Goal: Use online tool/utility

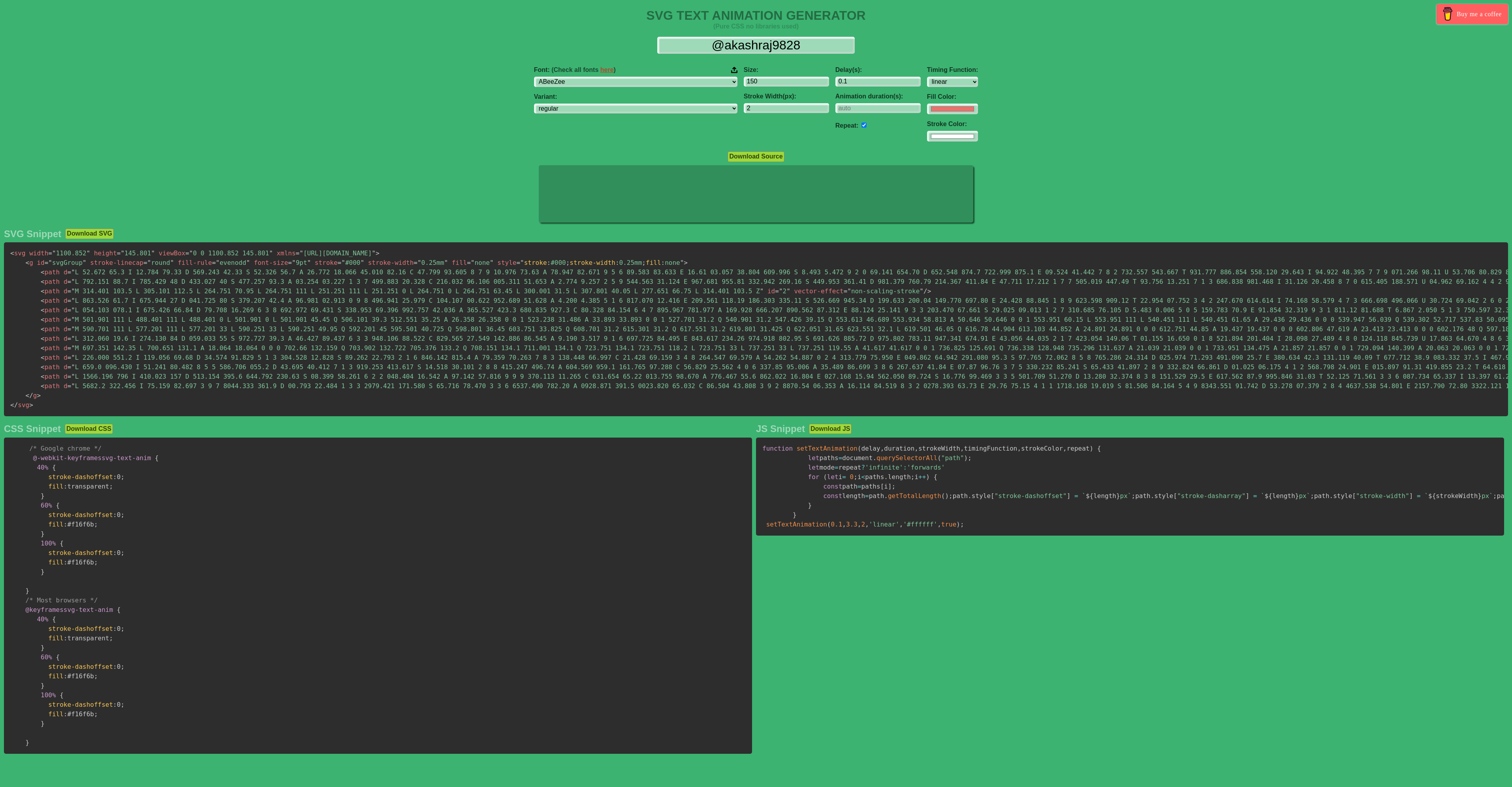
select select "linear"
click at [620, 81] on select "ABeeZee [PERSON_NAME] Display AR One Sans [PERSON_NAME] Libre Aboreto Abril Fat…" at bounding box center [635, 82] width 204 height 10
click at [663, 80] on select "ABeeZee [PERSON_NAME] Display AR One Sans [PERSON_NAME] Libre Aboreto Abril Fat…" at bounding box center [635, 82] width 204 height 10
click at [584, 77] on select "ABeeZee [PERSON_NAME] Display AR One Sans [PERSON_NAME] Libre Aboreto Abril Fat…" at bounding box center [635, 82] width 204 height 10
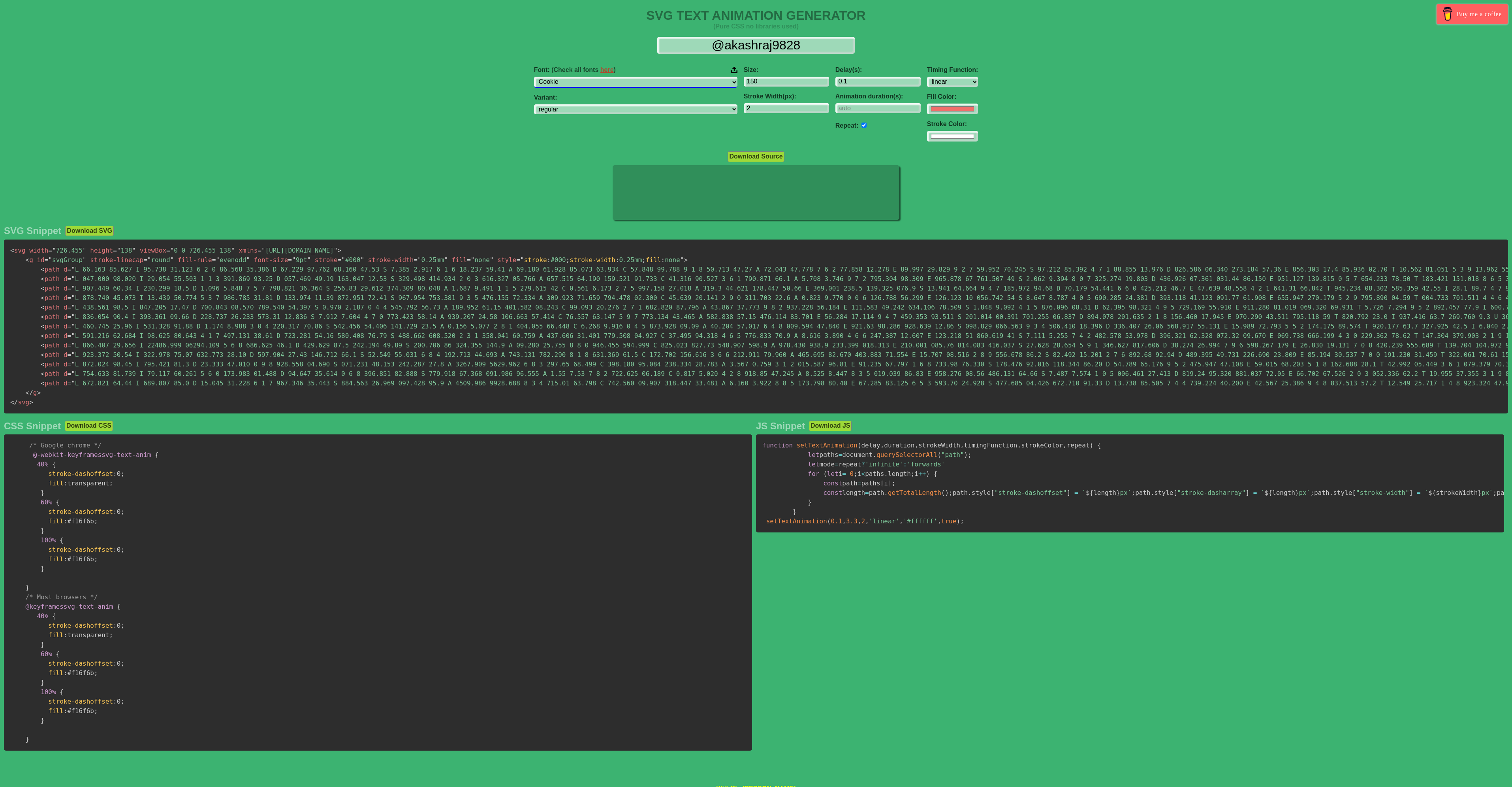
click at [659, 83] on select "ABeeZee [PERSON_NAME] Display AR One Sans [PERSON_NAME] Libre Aboreto Abril Fat…" at bounding box center [635, 82] width 204 height 10
click at [584, 77] on select "ABeeZee [PERSON_NAME] Display AR One Sans [PERSON_NAME] Libre Aboreto Abril Fat…" at bounding box center [635, 82] width 204 height 10
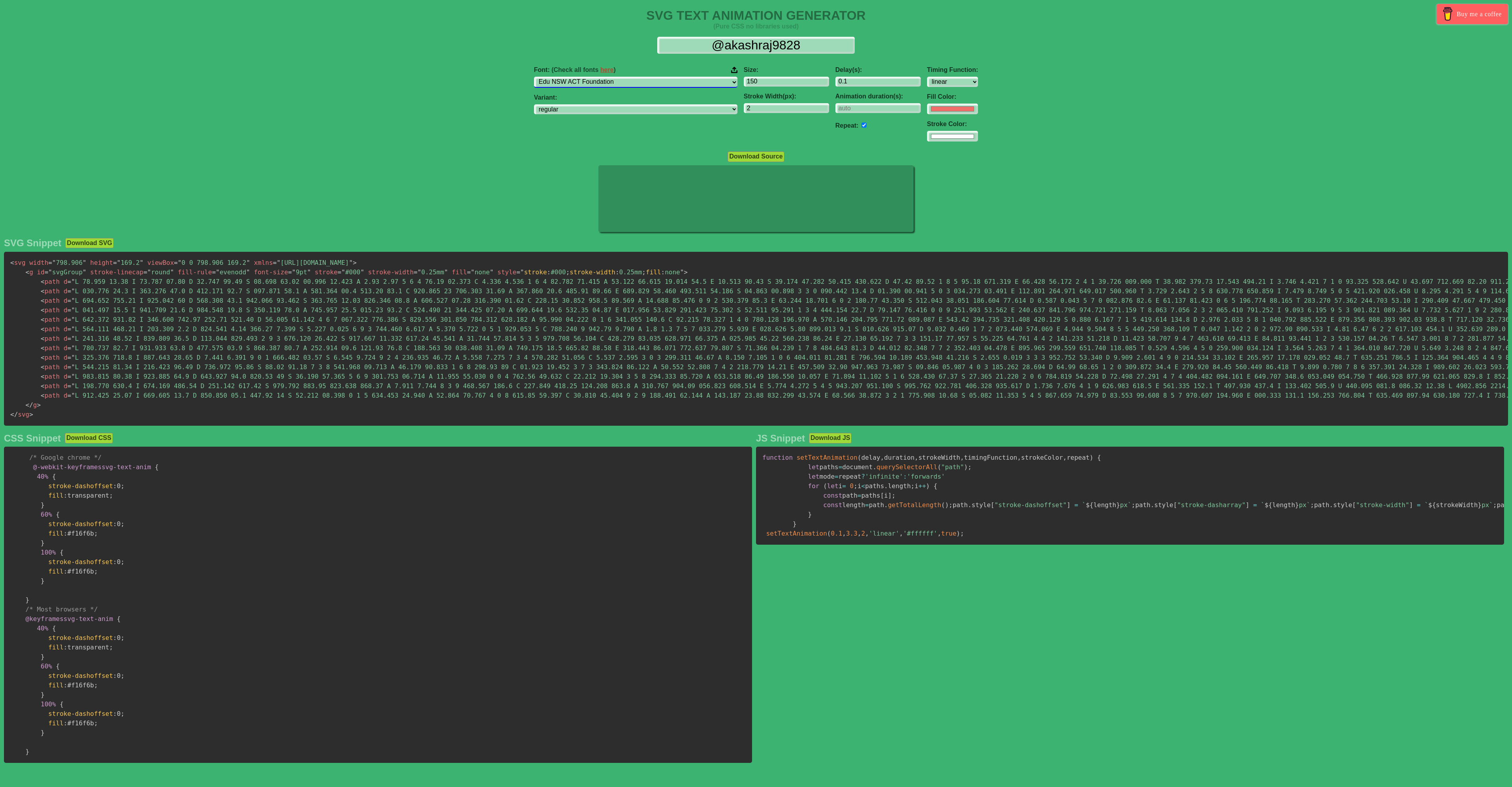
click at [640, 81] on select "ABeeZee [PERSON_NAME] Display AR One Sans [PERSON_NAME] Libre Aboreto Abril Fat…" at bounding box center [635, 82] width 204 height 10
select select "Fjalla One"
click at [584, 77] on select "ABeeZee [PERSON_NAME] Display AR One Sans [PERSON_NAME] Libre Aboreto Abril Fat…" at bounding box center [635, 82] width 204 height 10
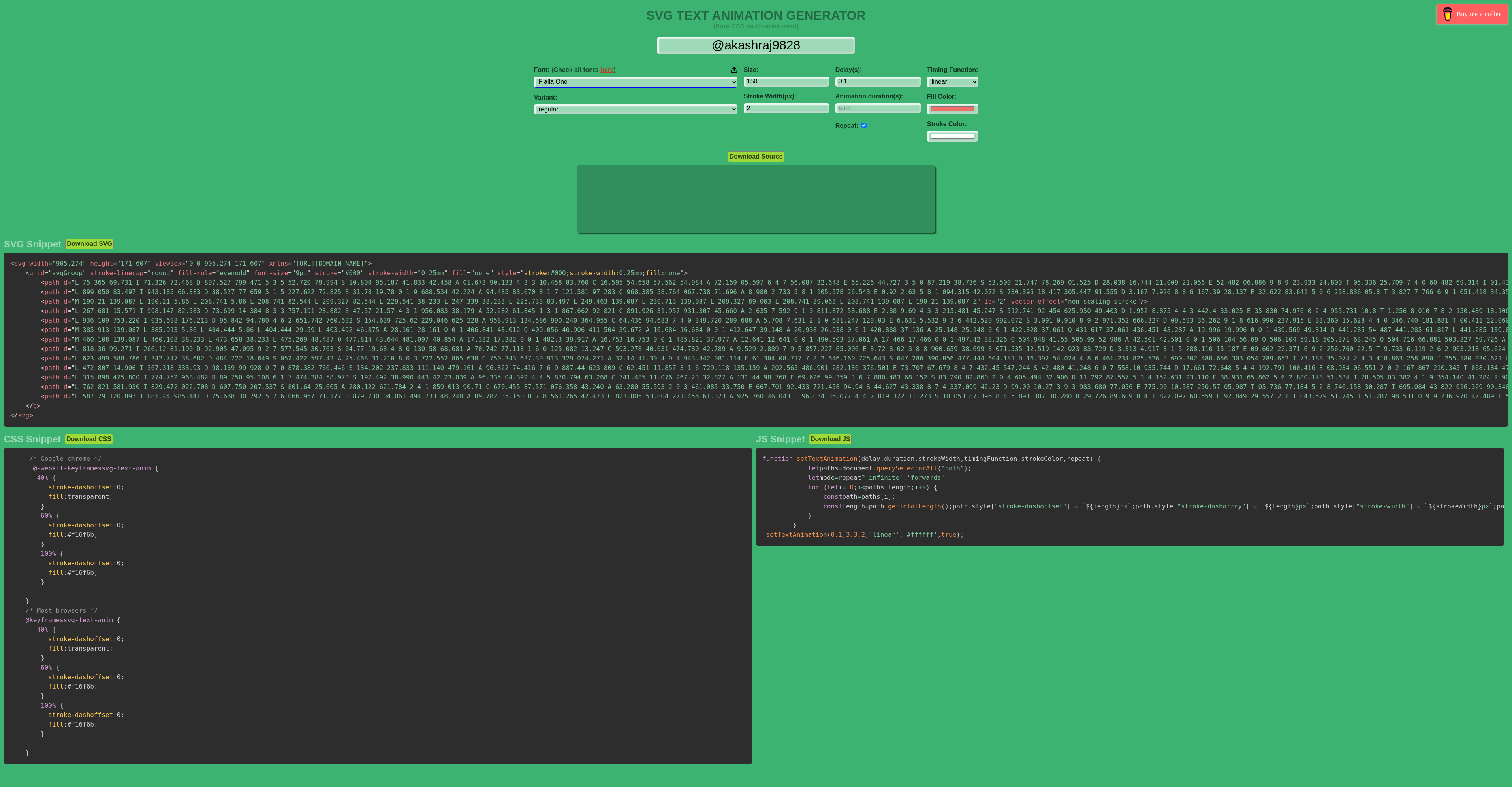
click at [624, 83] on select "ABeeZee [PERSON_NAME] Display AR One Sans [PERSON_NAME] Libre Aboreto Abril Fat…" at bounding box center [635, 82] width 204 height 10
click at [740, 124] on div "Size: 150 Stroke Width(px): 2" at bounding box center [786, 104] width 92 height 88
click at [614, 70] on link "here" at bounding box center [607, 69] width 13 height 7
